Goal: Transaction & Acquisition: Subscribe to service/newsletter

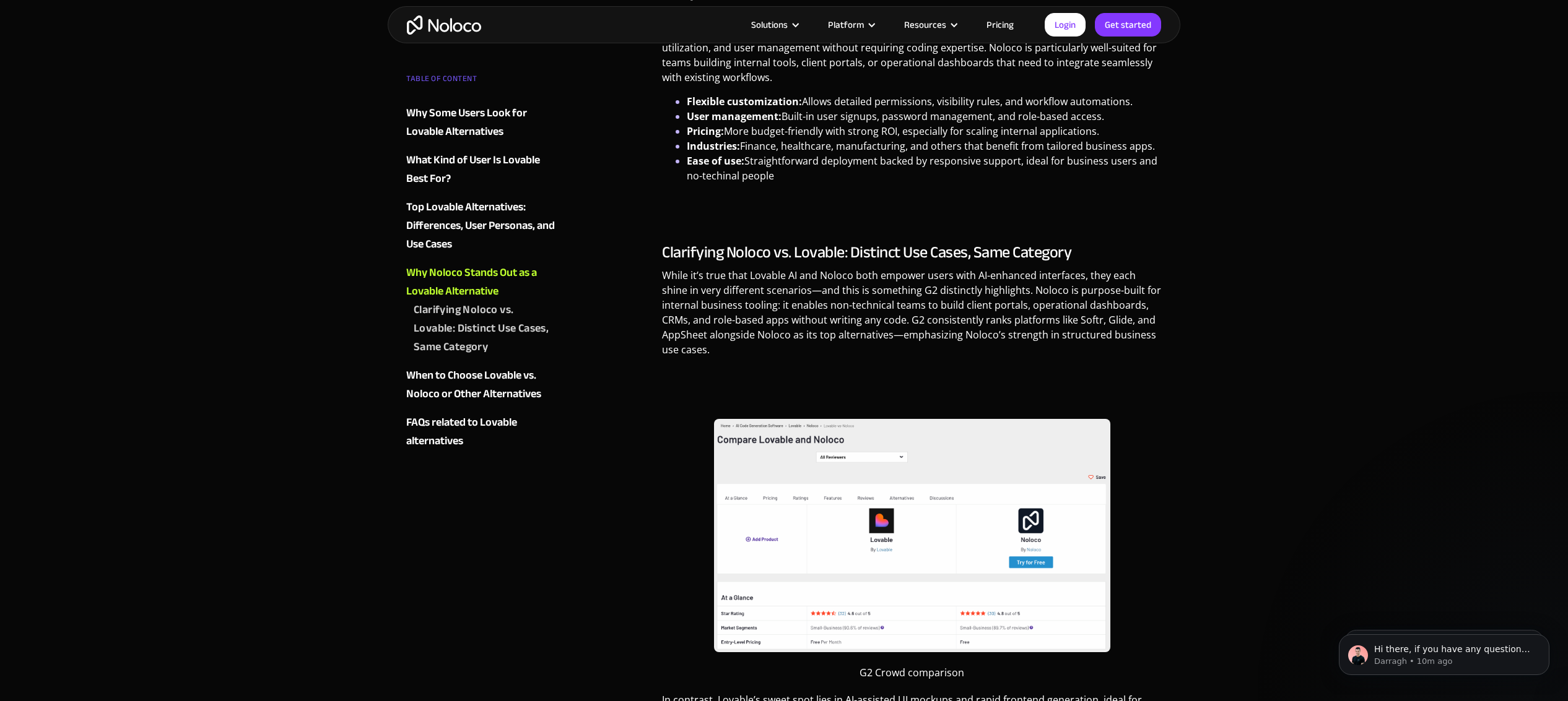
scroll to position [1799, 0]
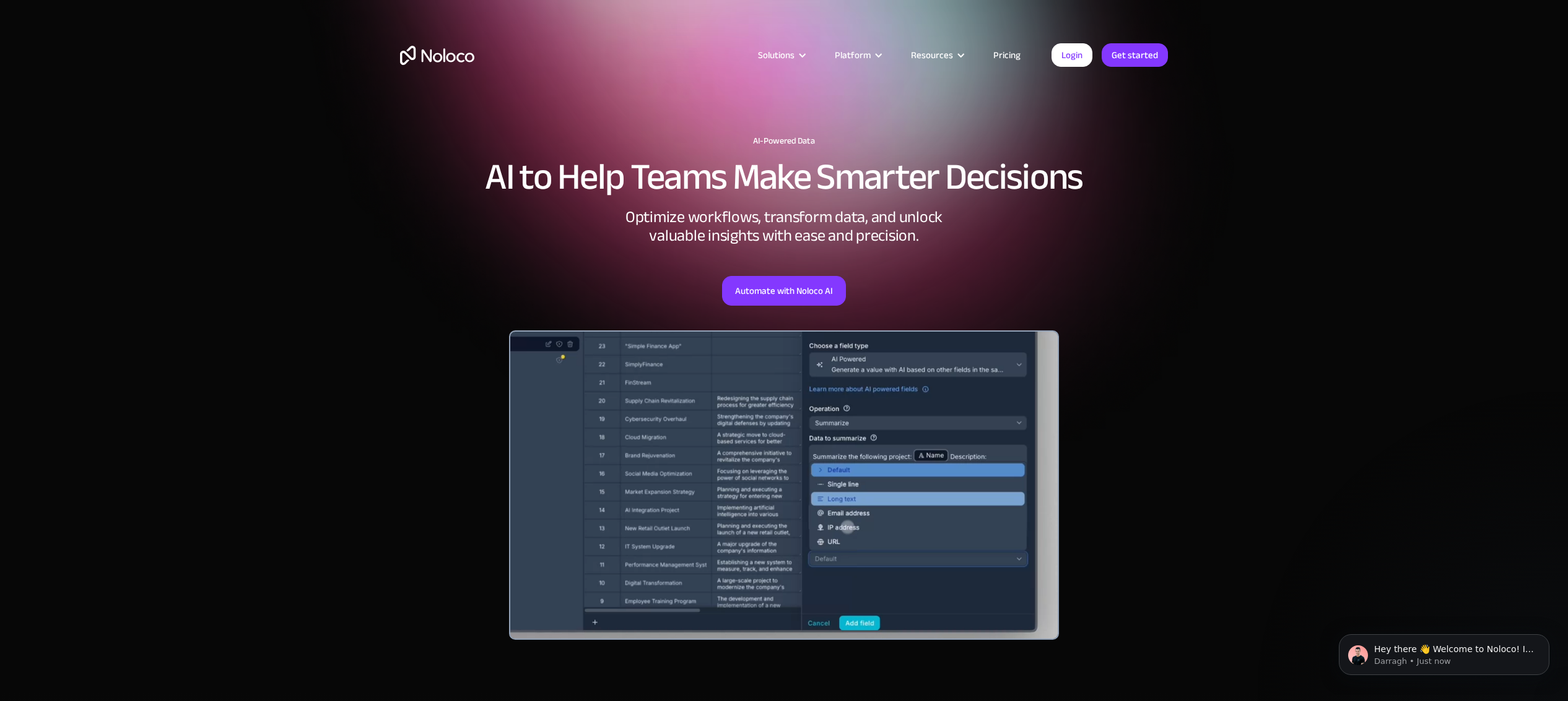
click at [1007, 51] on link "Pricing" at bounding box center [1007, 55] width 58 height 16
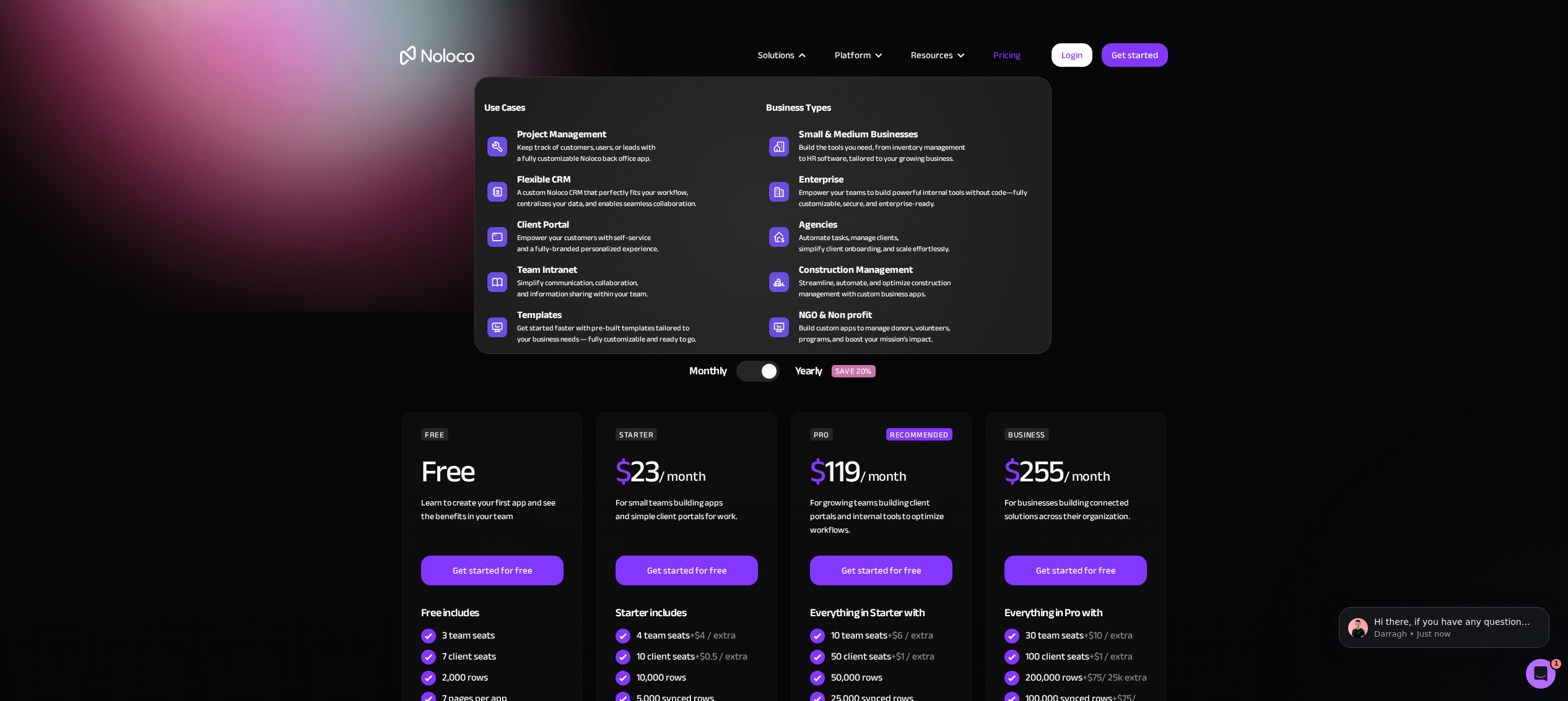
click at [793, 52] on div "Solutions" at bounding box center [777, 55] width 37 height 16
click at [950, 327] on div "Build custom apps to manage donors, volunteers, programs, and boost your missio…" at bounding box center [874, 333] width 151 height 22
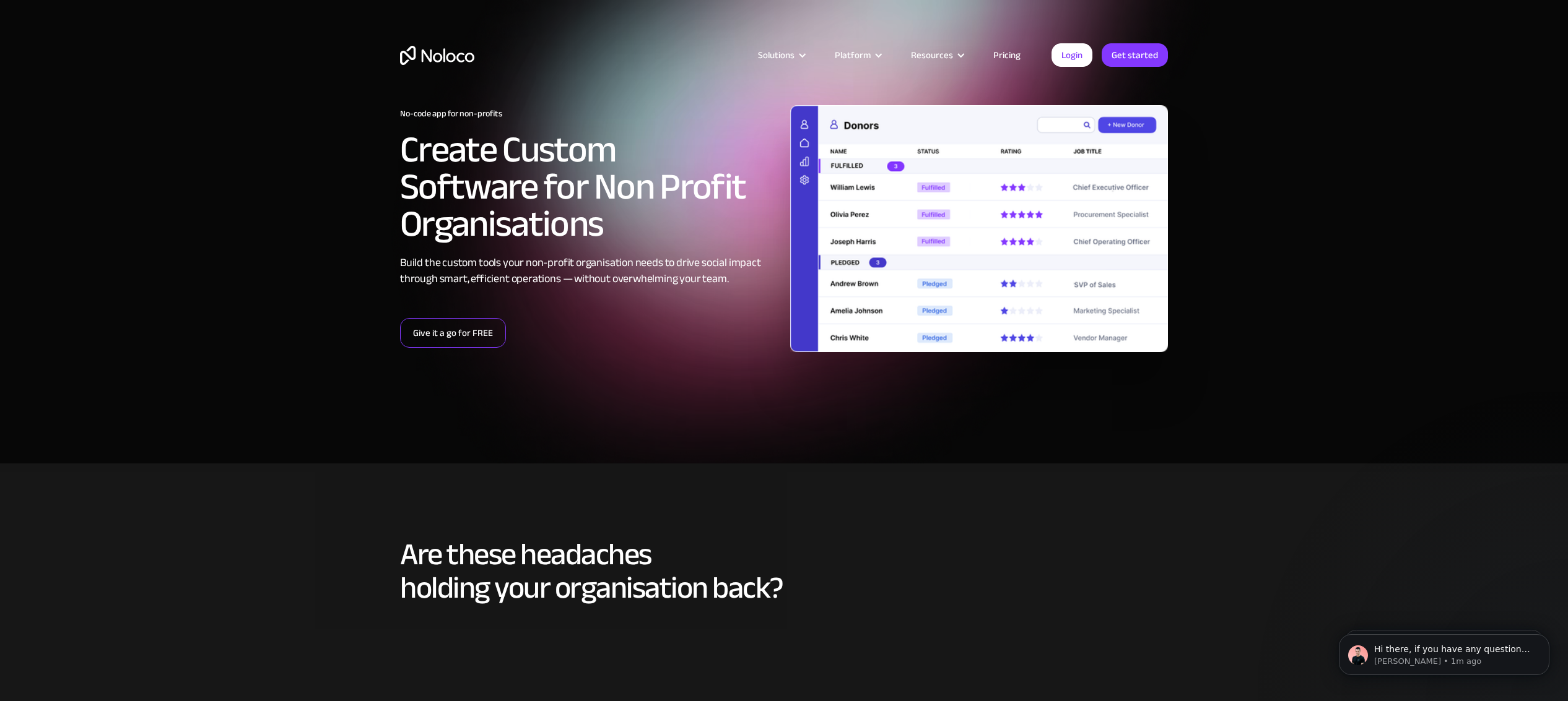
click at [465, 337] on link "Give it a go for FREE" at bounding box center [453, 333] width 106 height 30
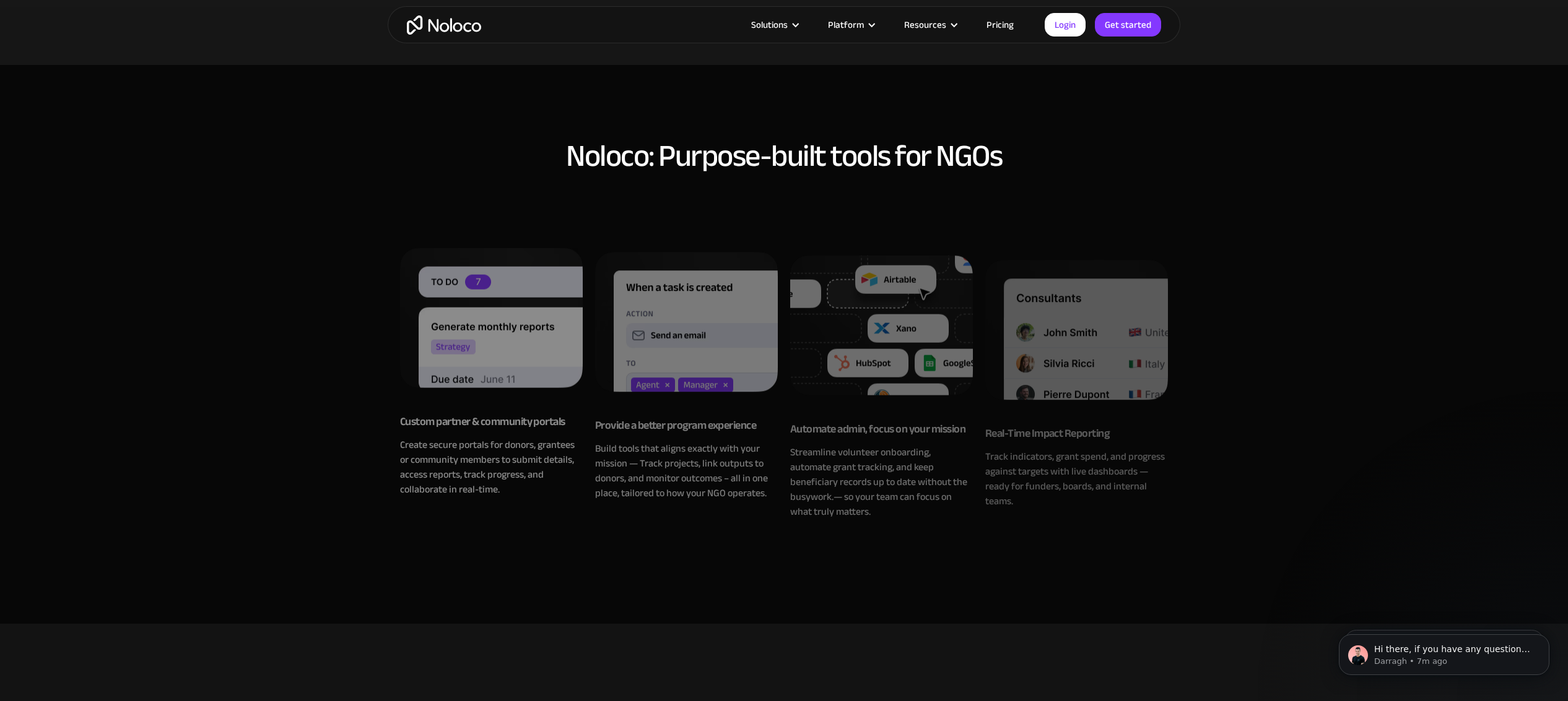
scroll to position [777, 0]
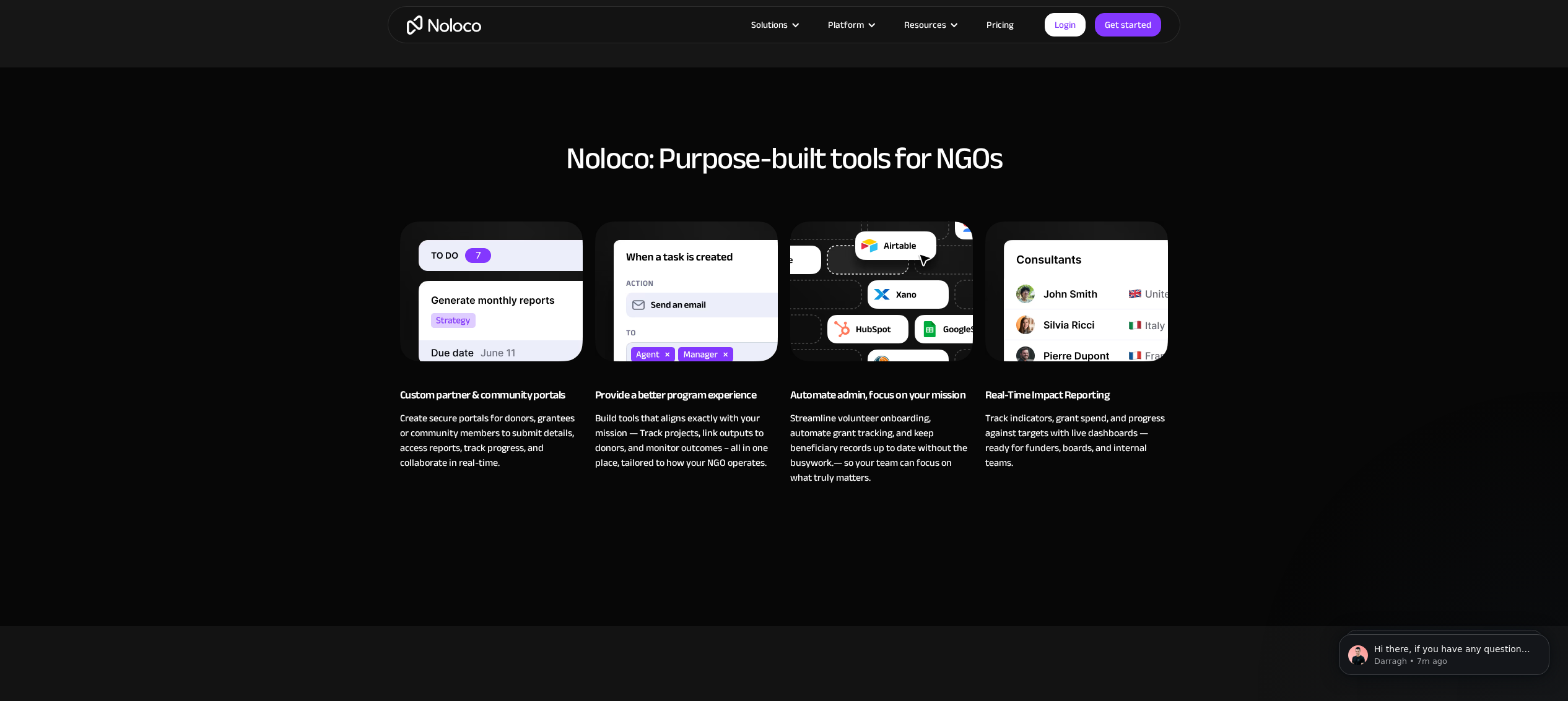
drag, startPoint x: 538, startPoint y: 284, endPoint x: 552, endPoint y: 285, distance: 14.0
click at [539, 284] on img at bounding box center [491, 304] width 183 height 165
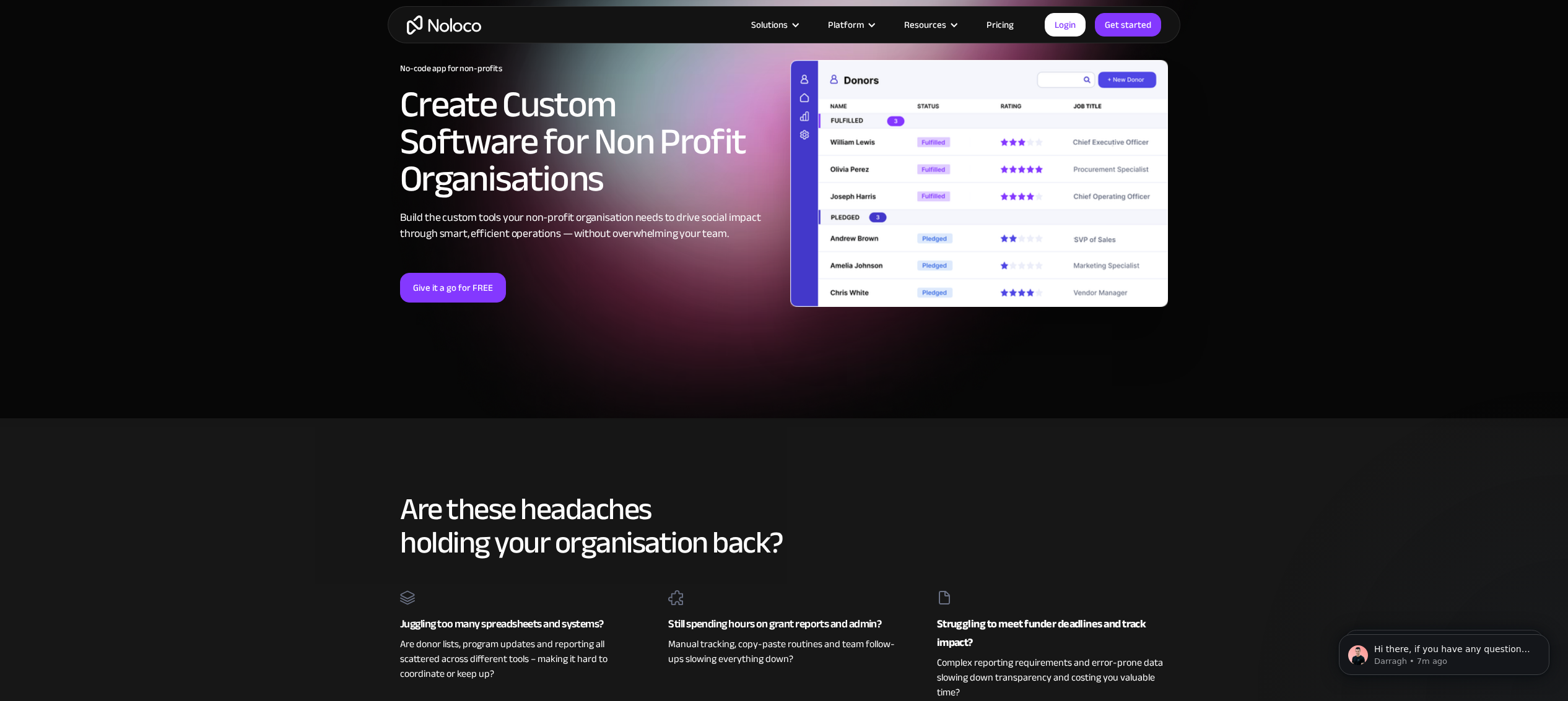
scroll to position [44, 0]
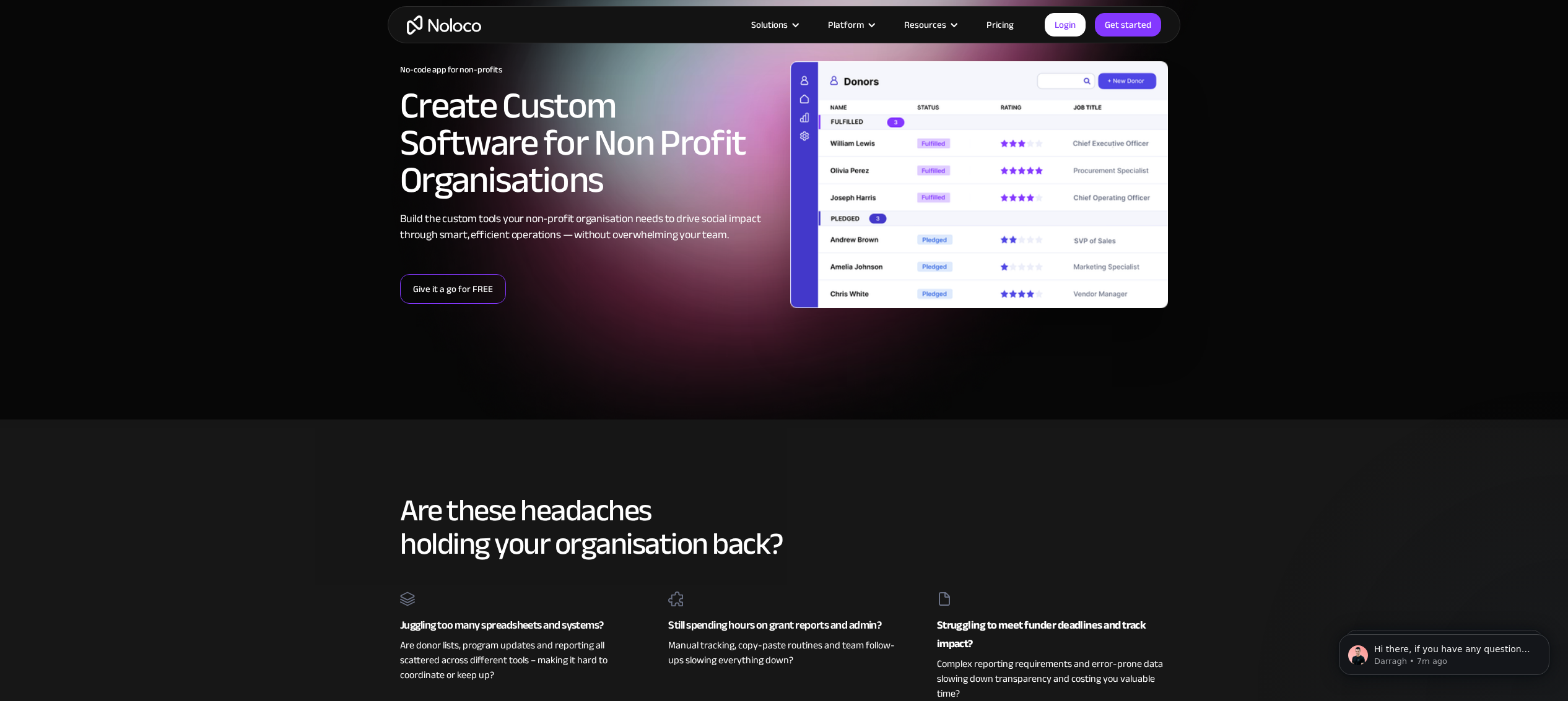
click at [473, 291] on link "Give it a go for FREE" at bounding box center [453, 289] width 106 height 30
